Goal: Task Accomplishment & Management: Use online tool/utility

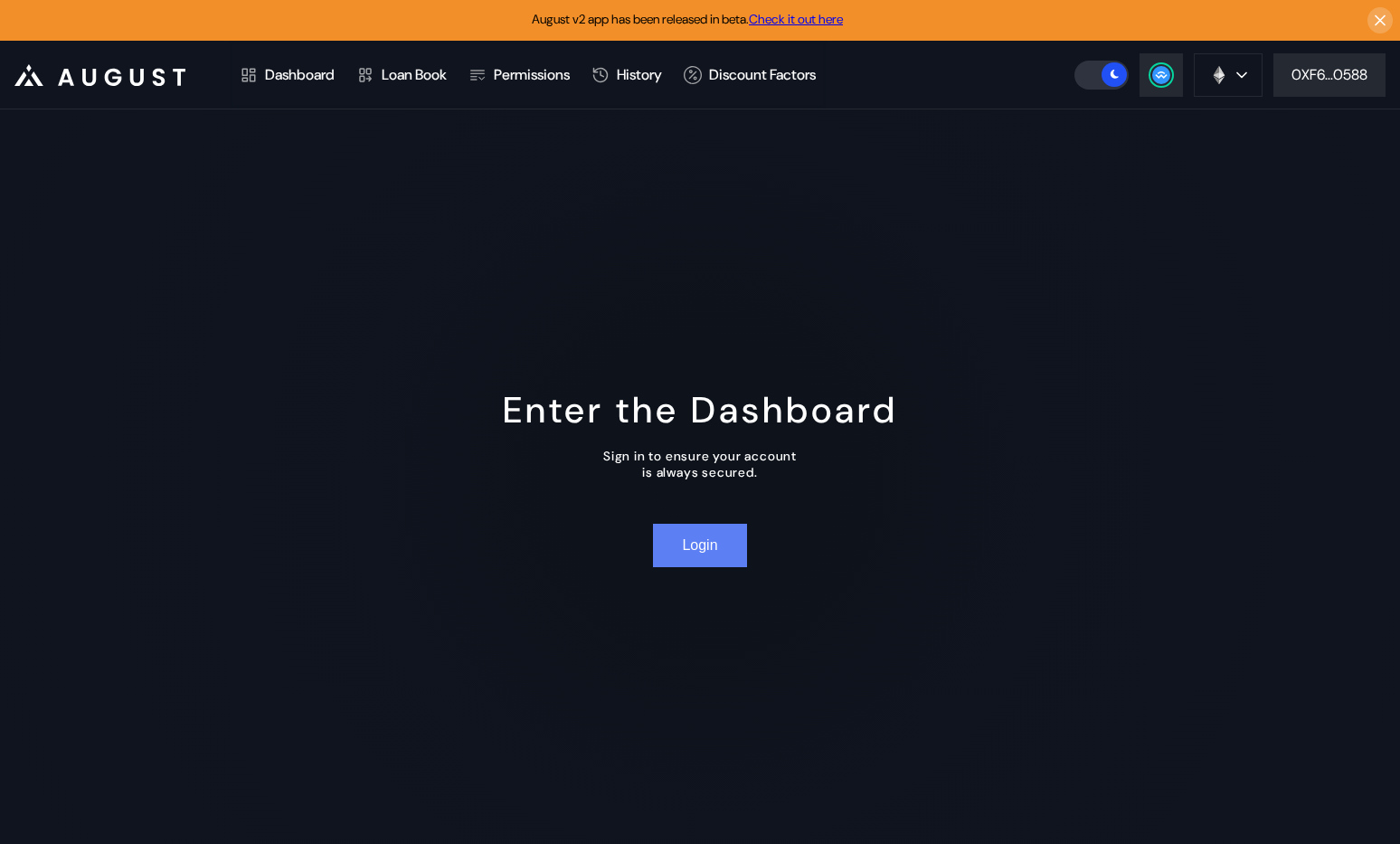
click at [714, 546] on button "Login" at bounding box center [700, 546] width 93 height 43
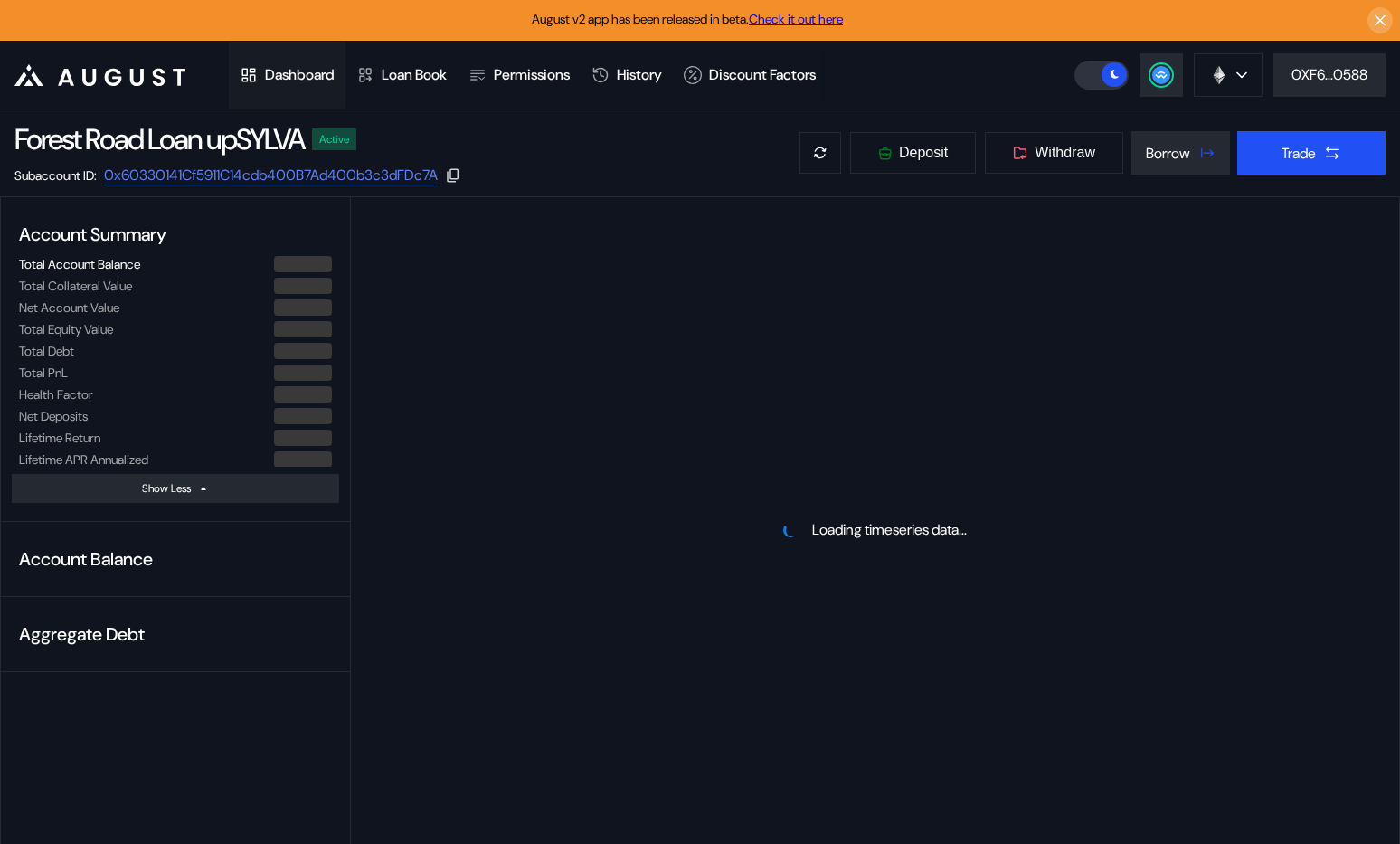
click at [297, 74] on div "Dashboard" at bounding box center [299, 74] width 70 height 19
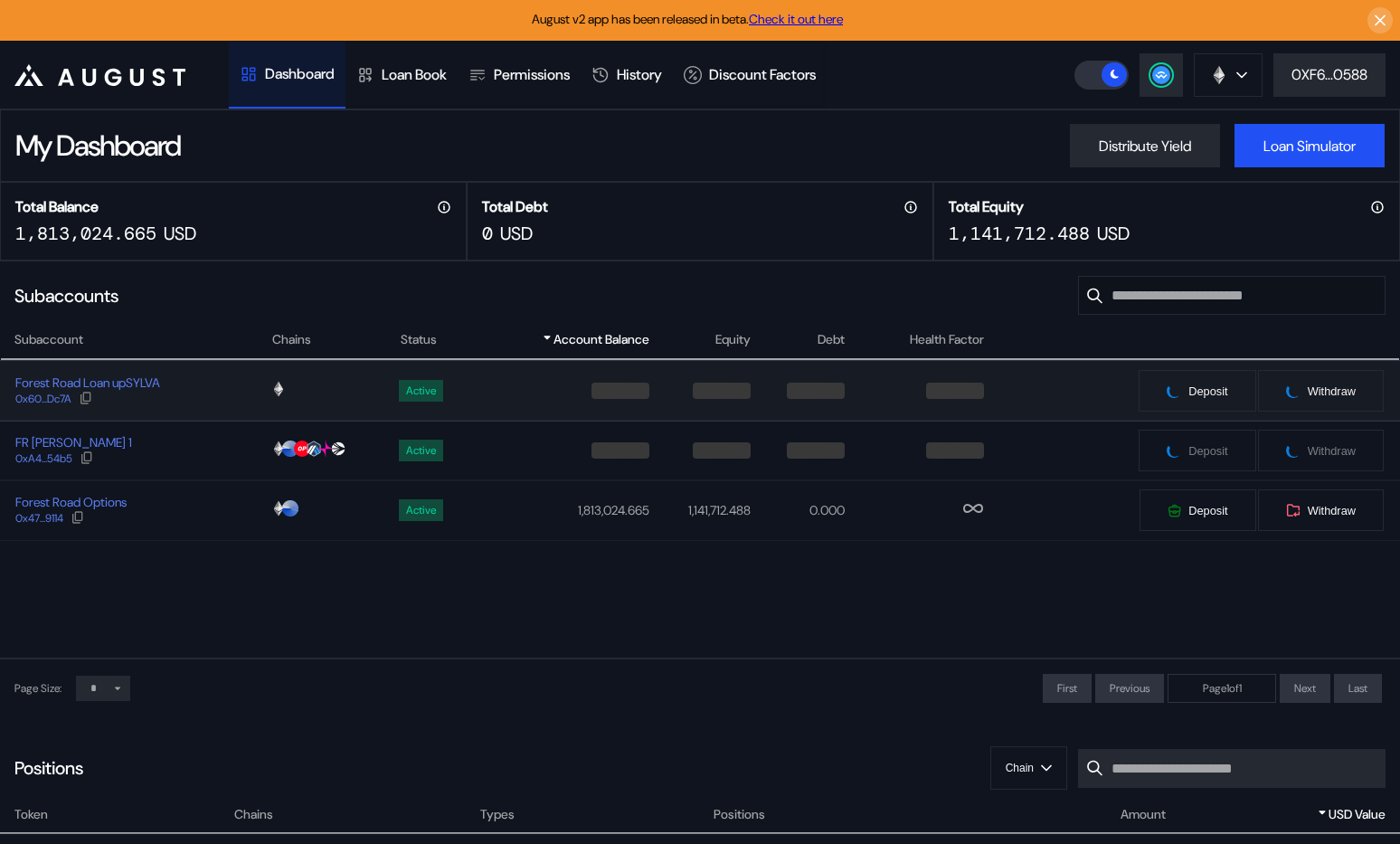
click at [224, 399] on div "Forest Road Loan upSYLVA 0x60...Dc7A" at bounding box center [135, 391] width 270 height 32
select select "*"
